Goal: Register for event/course

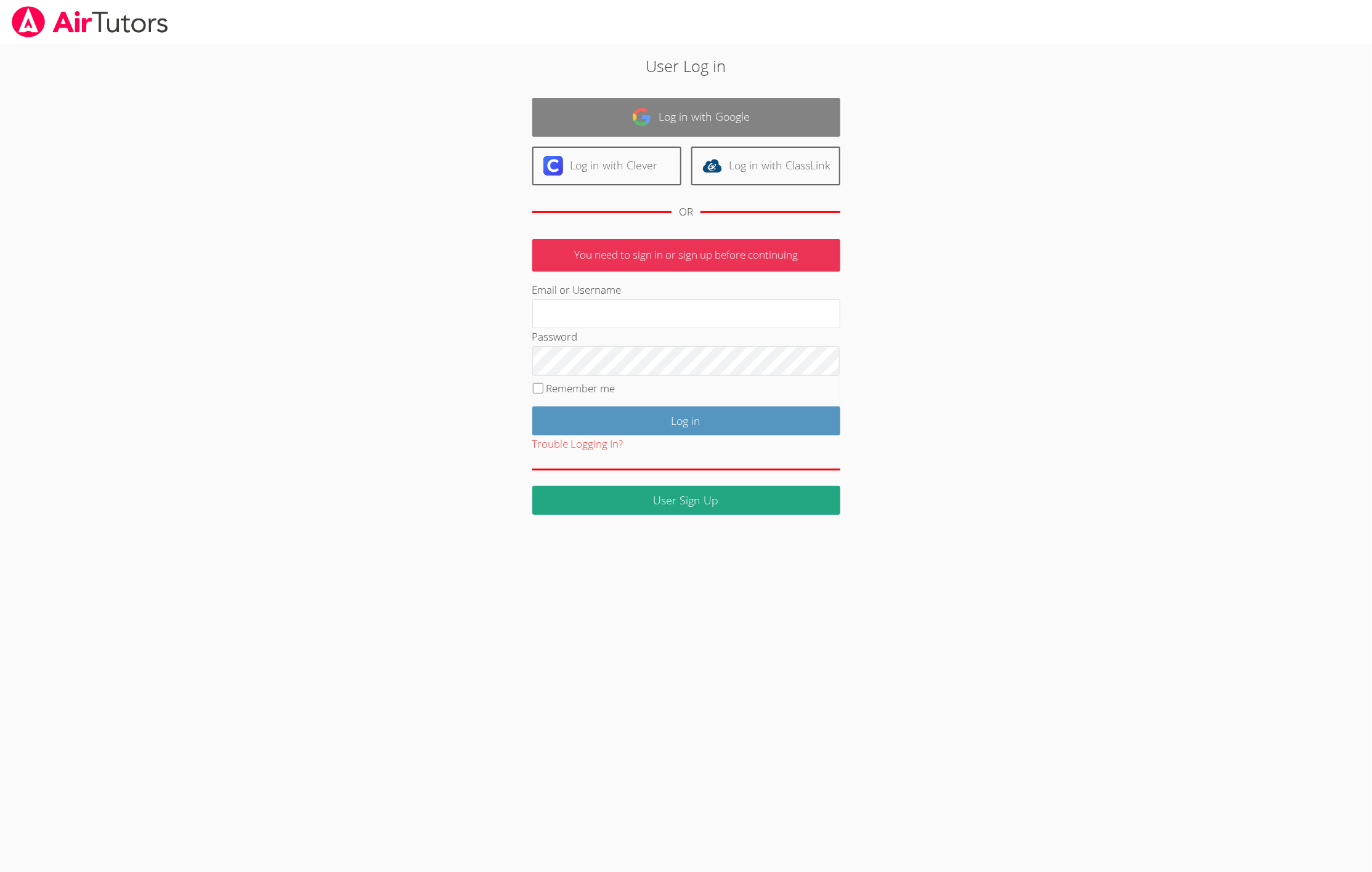
click at [667, 115] on link "Log in with Google" at bounding box center [686, 117] width 309 height 39
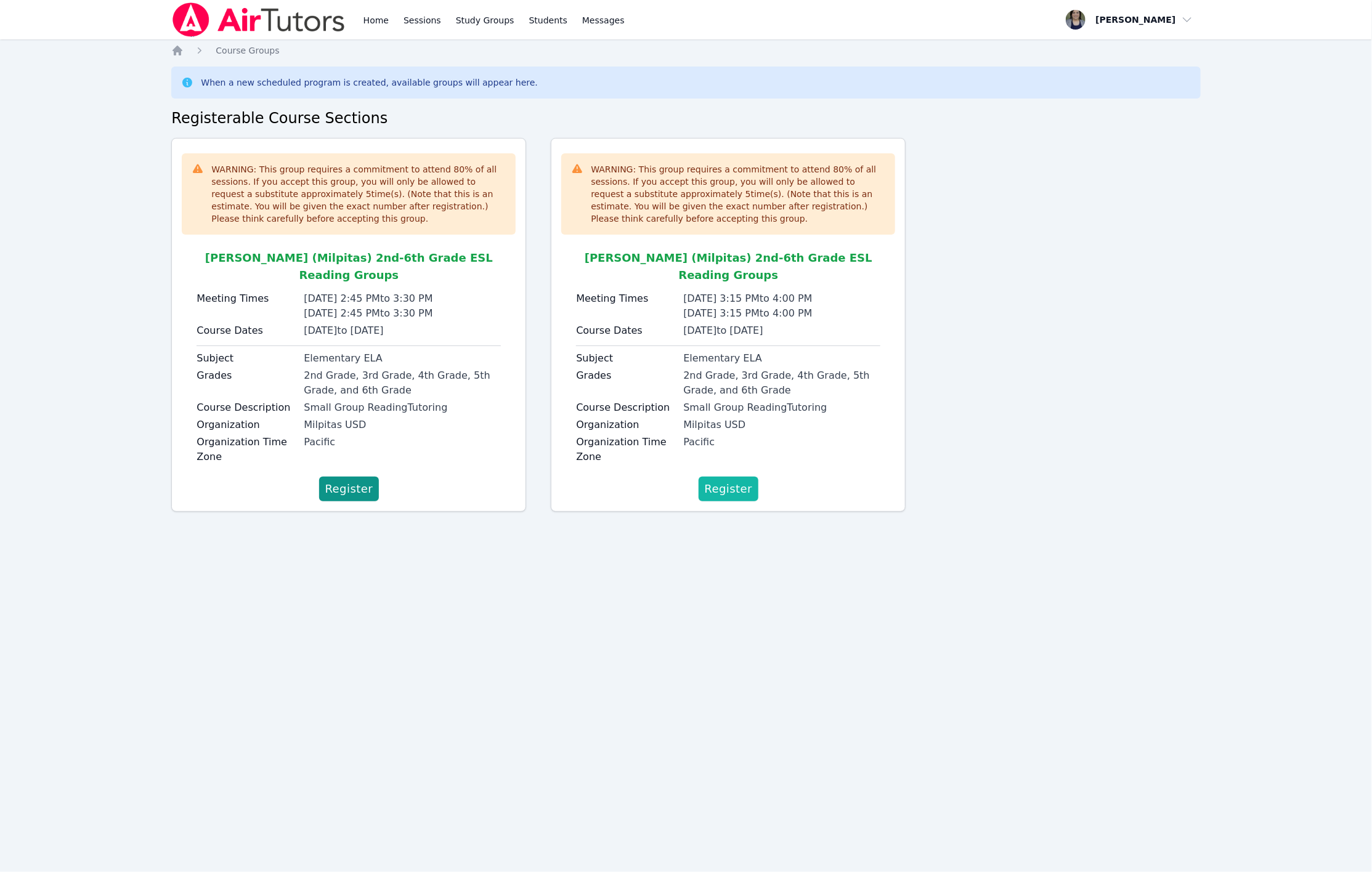
click at [729, 481] on span "Register" at bounding box center [729, 489] width 48 height 18
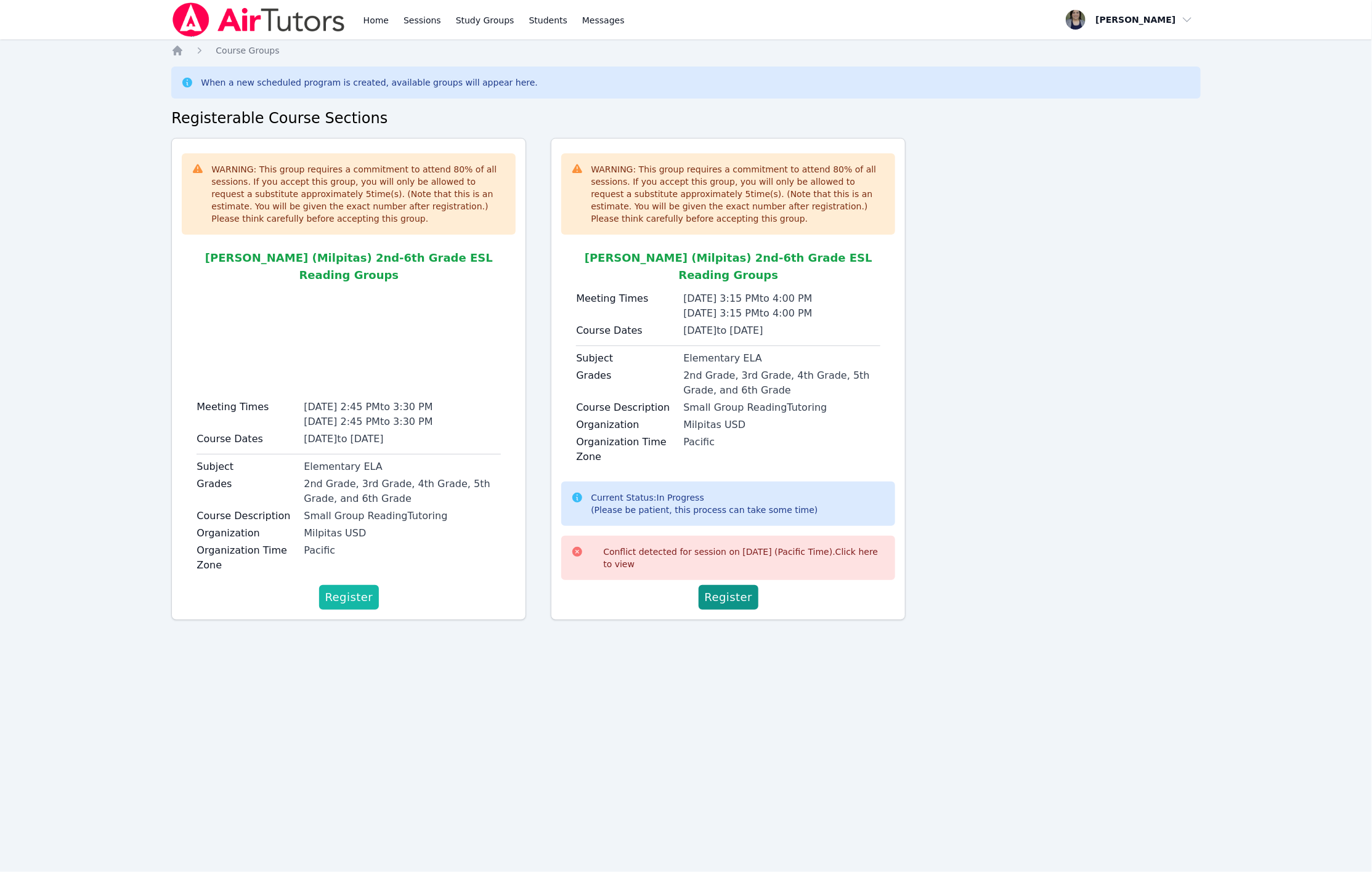
click at [364, 589] on span "Register" at bounding box center [350, 597] width 48 height 18
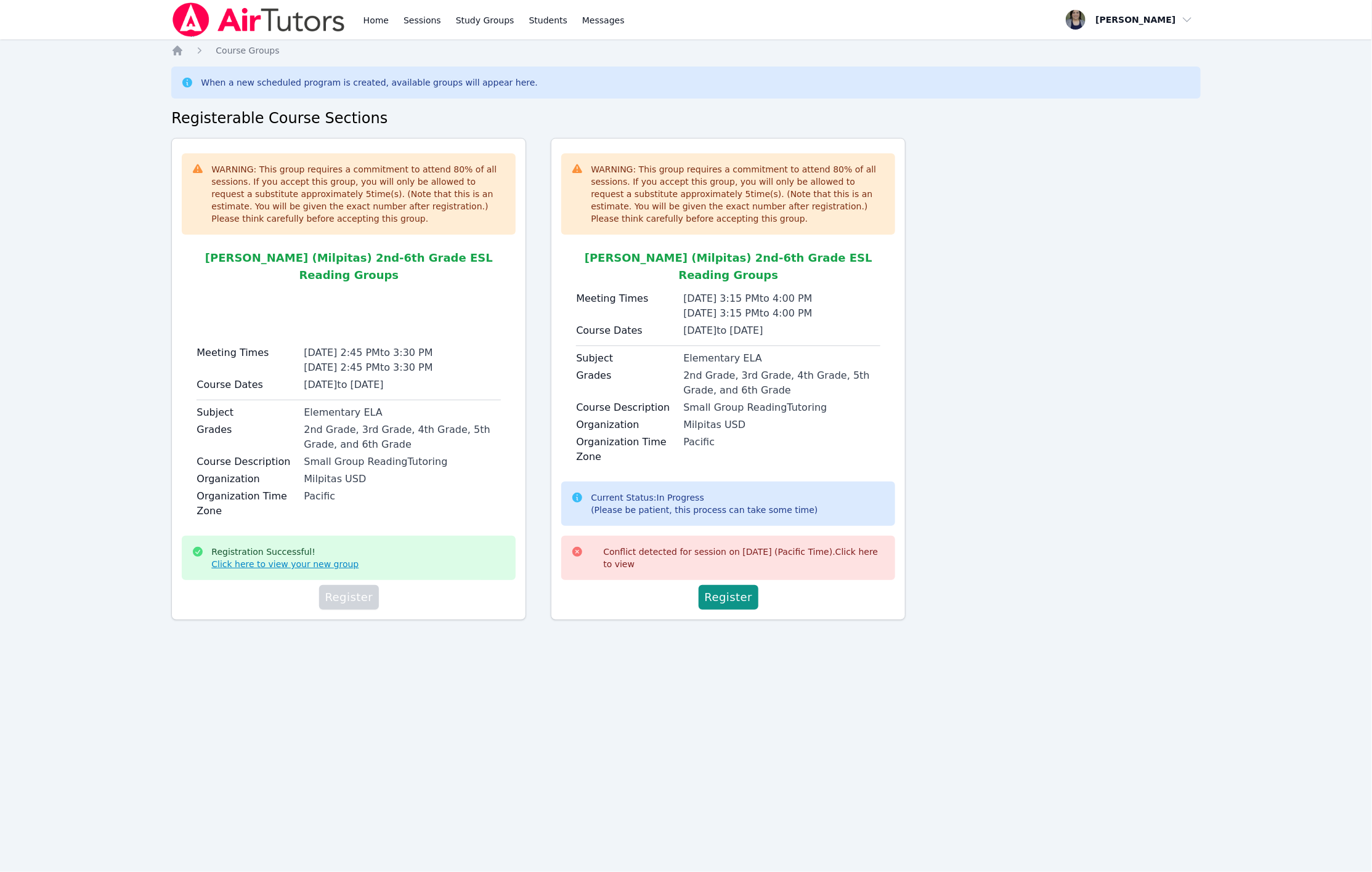
click at [265, 558] on link "Click here to view your new group" at bounding box center [285, 564] width 147 height 12
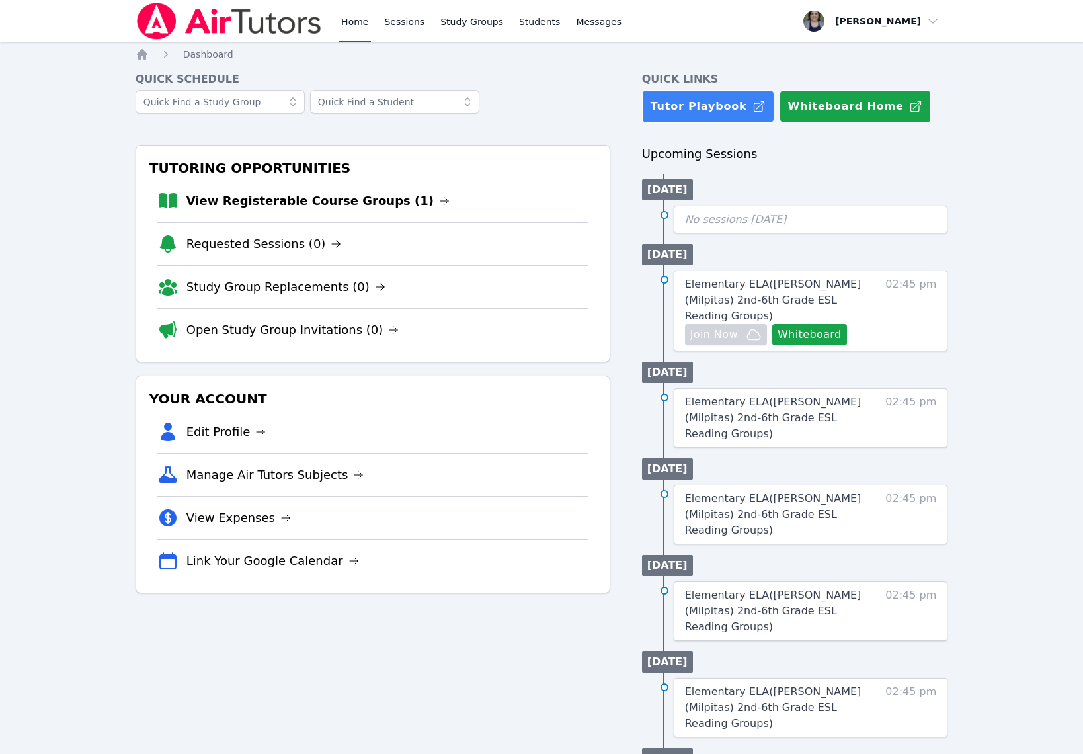
click at [329, 193] on link "View Registerable Course Groups (1)" at bounding box center [317, 201] width 263 height 19
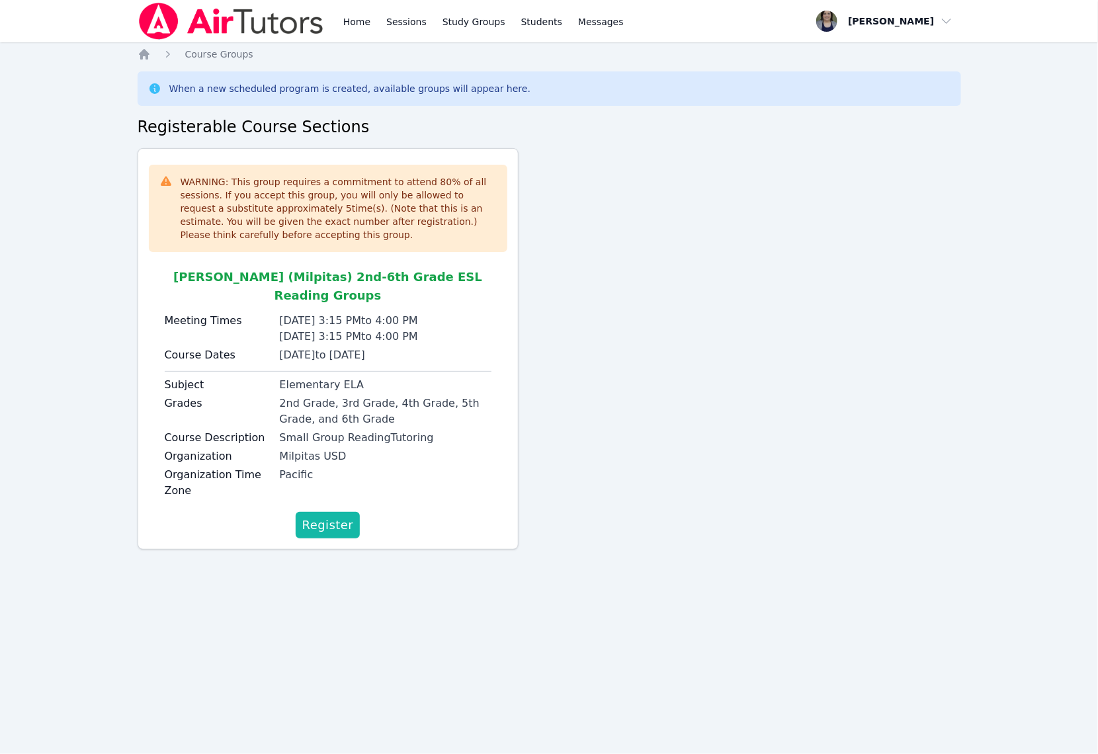
click at [334, 516] on span "Register" at bounding box center [328, 525] width 52 height 19
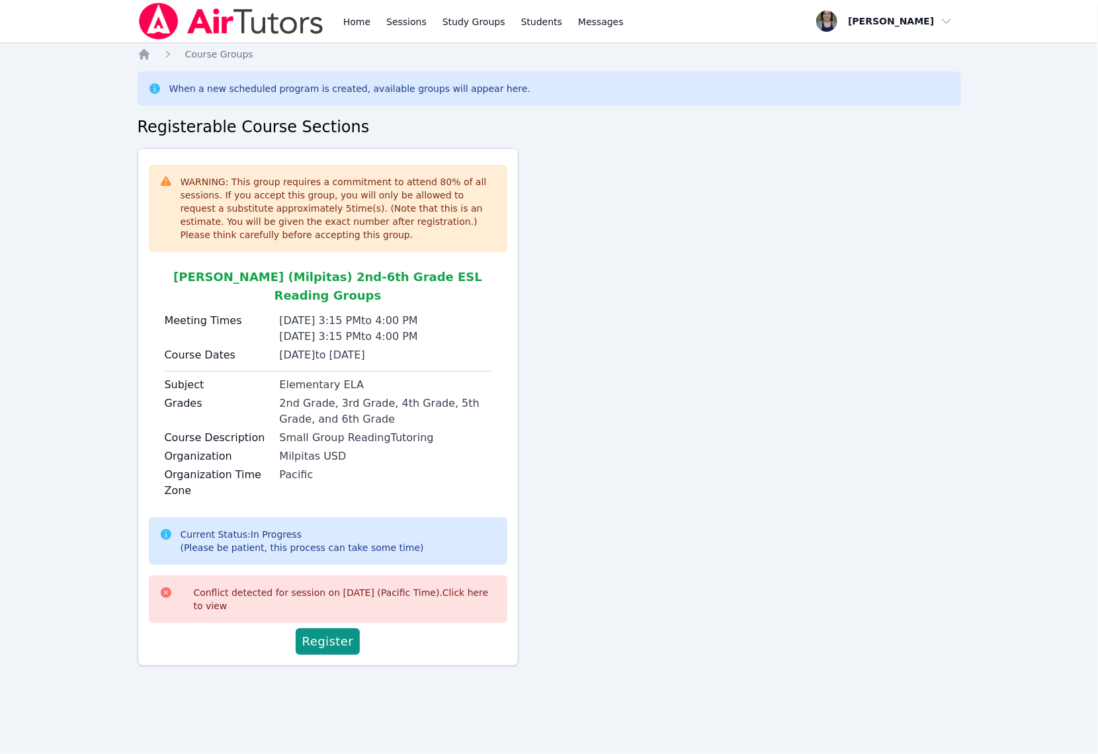
click at [336, 586] on div "Conflict detected for session on 2025-10-06 (Pacific Time). Click here to view" at bounding box center [345, 599] width 303 height 26
click at [450, 587] on link "Click here to view" at bounding box center [341, 599] width 295 height 24
click at [325, 632] on span "Register" at bounding box center [328, 641] width 52 height 19
